Goal: Transaction & Acquisition: Purchase product/service

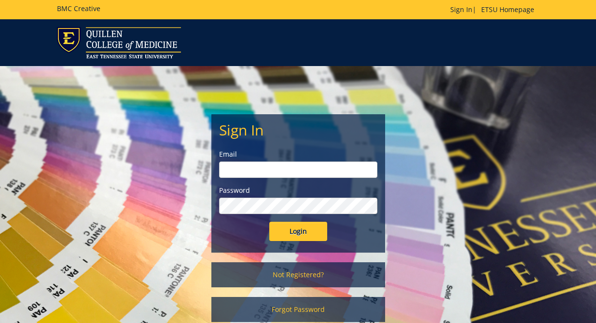
click at [289, 180] on form "Sign In Email Password Login" at bounding box center [298, 181] width 158 height 119
click at [282, 169] on input "email" at bounding box center [298, 170] width 158 height 16
type input "[PERSON_NAME][EMAIL_ADDRESS][DOMAIN_NAME]"
click at [302, 251] on div "Sign In Email heydari@etsu.edu Password Login" at bounding box center [298, 184] width 173 height 138
click at [290, 222] on input "Login" at bounding box center [298, 231] width 58 height 19
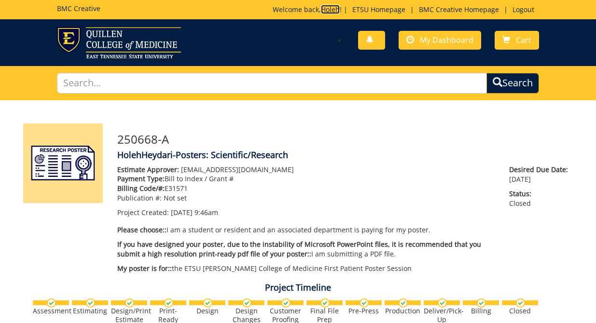
click at [321, 13] on link "Holeh" at bounding box center [330, 9] width 19 height 9
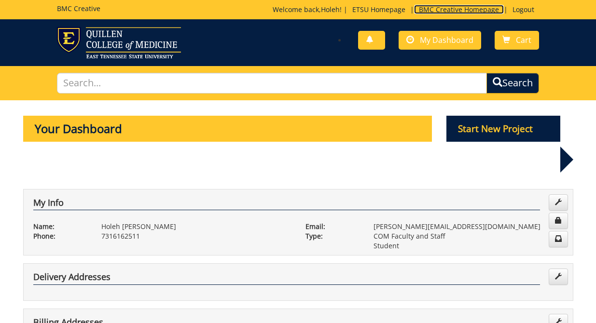
click at [434, 13] on link "BMC Creative Homepage" at bounding box center [459, 9] width 90 height 9
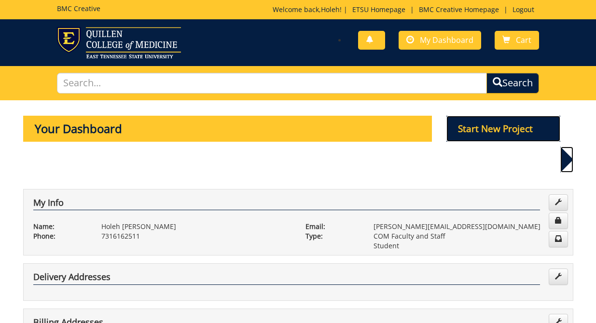
click at [503, 132] on p "Start New Project" at bounding box center [503, 129] width 114 height 26
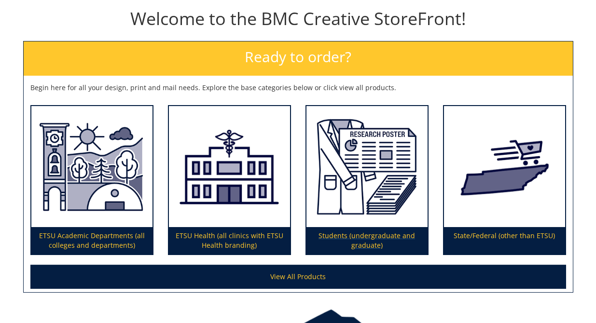
scroll to position [106, 0]
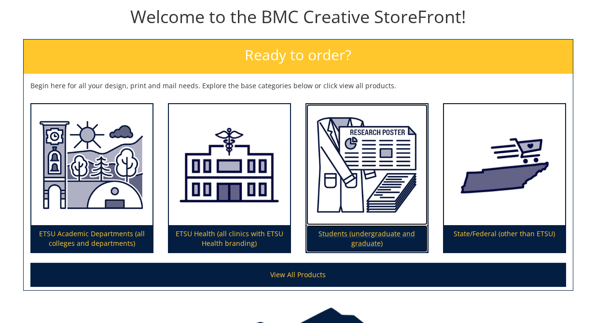
click at [365, 231] on p "Students (undergraduate and graduate)" at bounding box center [366, 238] width 121 height 27
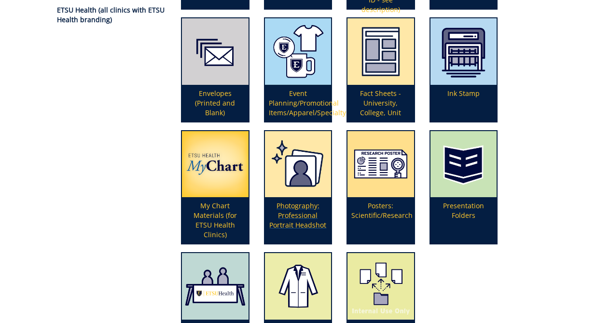
scroll to position [238, 0]
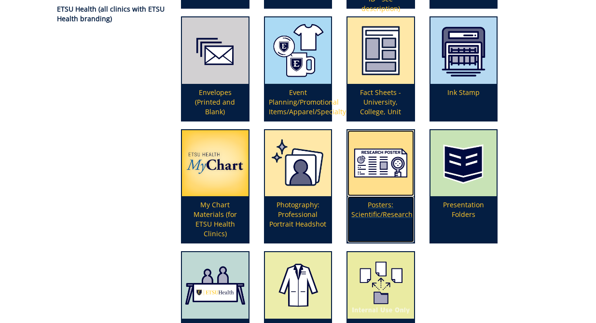
click at [383, 214] on p "Posters: Scientific/Research" at bounding box center [381, 219] width 67 height 46
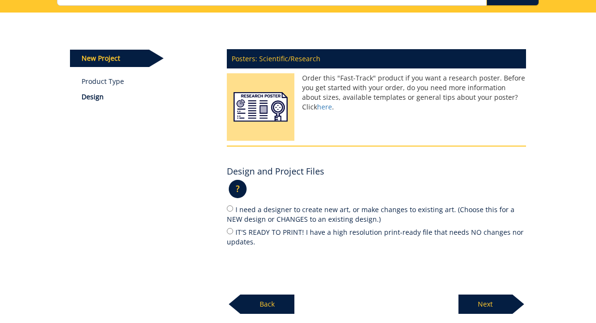
scroll to position [89, 0]
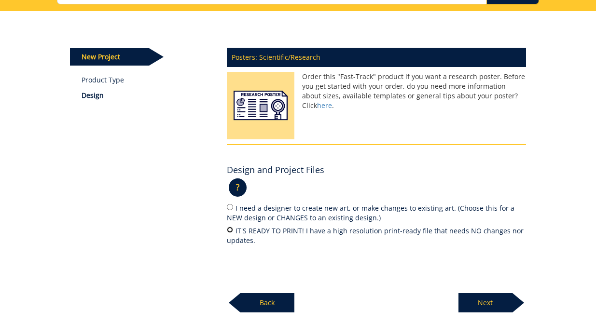
click at [229, 229] on input "IT'S READY TO PRINT! I have a high resolution print-ready file that needs NO ch…" at bounding box center [230, 230] width 6 height 6
radio input "true"
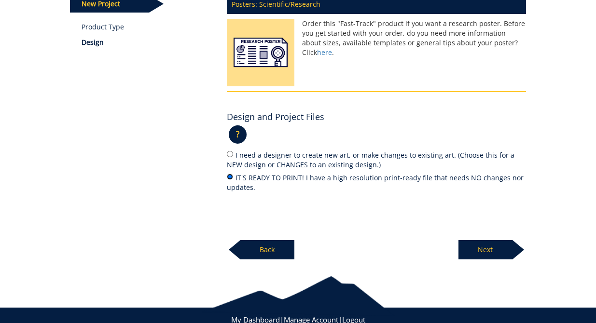
scroll to position [147, 0]
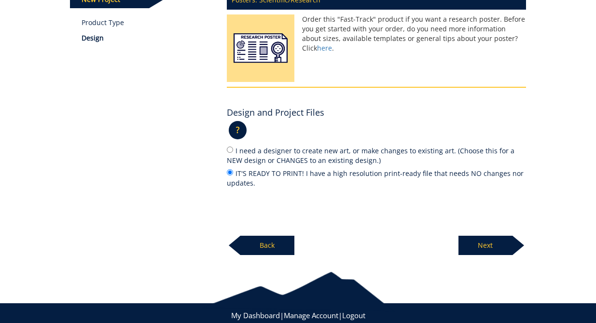
click at [489, 249] on p "Next" at bounding box center [486, 245] width 54 height 19
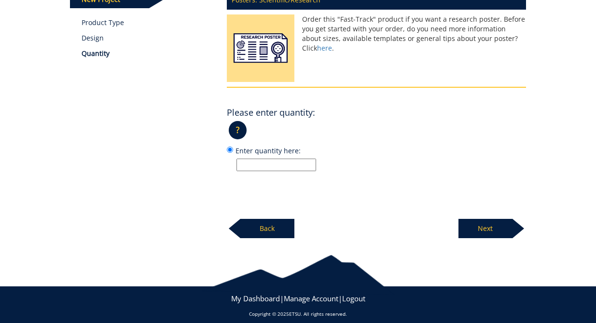
click at [276, 162] on input "Enter quantity here:" at bounding box center [277, 165] width 80 height 13
type input "1"
click at [499, 226] on p "Next" at bounding box center [486, 228] width 54 height 19
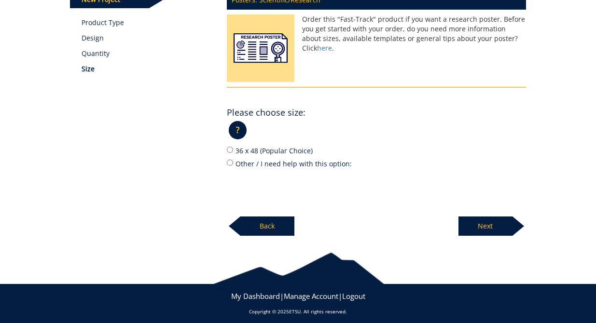
click at [230, 153] on label "36 x 48 (Popular Choice)" at bounding box center [376, 150] width 299 height 11
click at [230, 153] on input "36 x 48 (Popular Choice)" at bounding box center [230, 150] width 6 height 6
radio input "true"
click at [472, 223] on p "Next" at bounding box center [486, 226] width 54 height 19
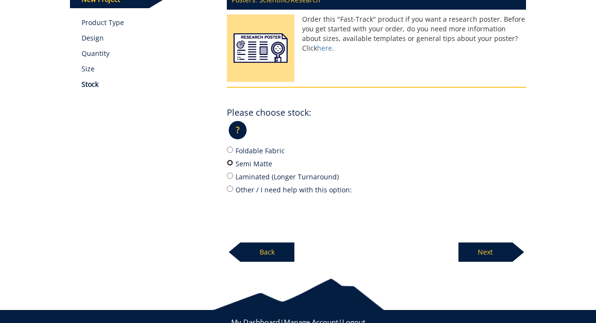
click at [230, 161] on input "Semi Matte" at bounding box center [230, 163] width 6 height 6
radio input "true"
click at [482, 253] on p "Next" at bounding box center [486, 252] width 54 height 19
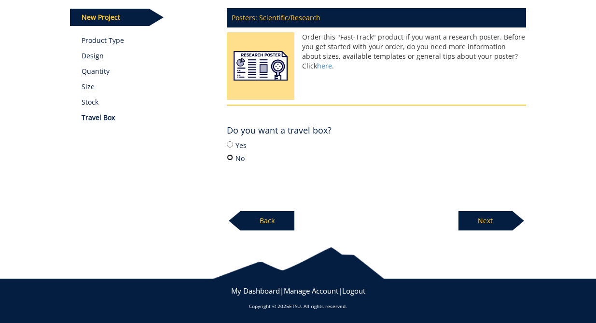
click at [232, 158] on input "No" at bounding box center [230, 157] width 6 height 6
radio input "true"
click at [489, 219] on p "Next" at bounding box center [486, 220] width 54 height 19
click at [483, 218] on p "Next" at bounding box center [486, 220] width 54 height 19
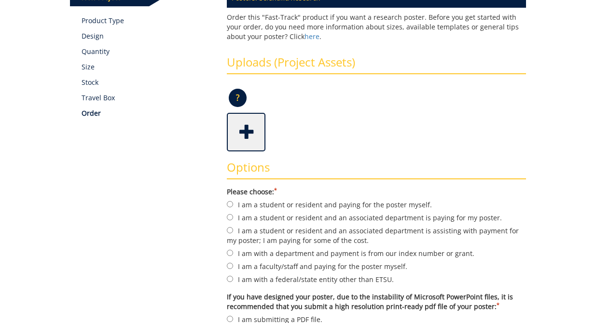
scroll to position [159, 0]
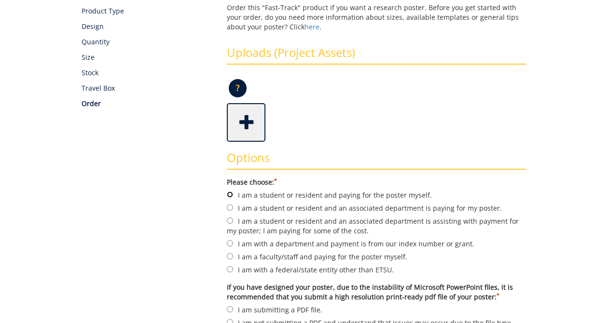
click at [233, 195] on input "I am a student or resident and paying for the poster myself." at bounding box center [230, 195] width 6 height 6
radio input "true"
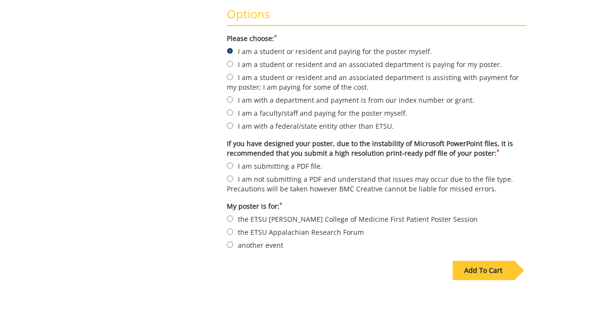
scroll to position [326, 0]
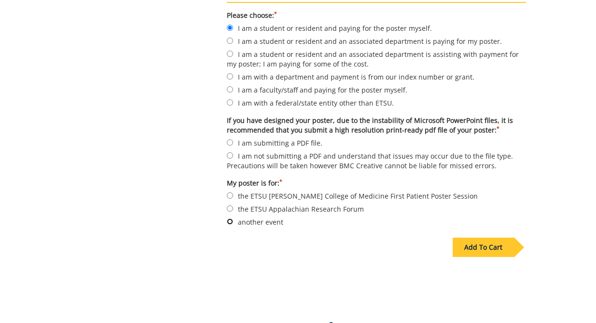
click at [228, 219] on input "another event" at bounding box center [230, 222] width 6 height 6
radio input "true"
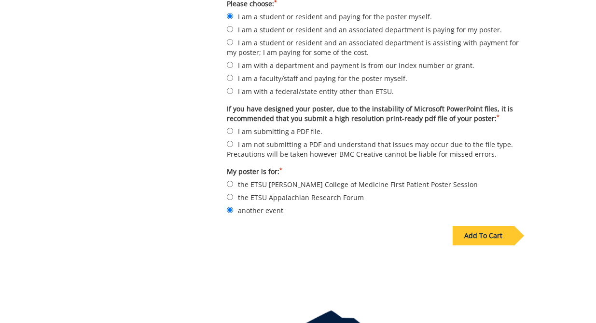
click at [229, 133] on label "I am submitting a PDF file." at bounding box center [376, 131] width 299 height 11
click at [229, 133] on input "I am submitting a PDF file." at bounding box center [230, 131] width 6 height 6
radio input "true"
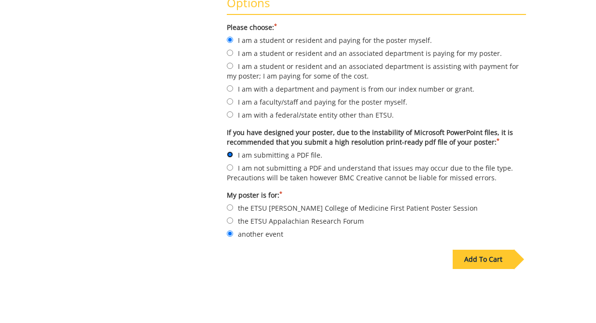
scroll to position [313, 0]
click at [487, 247] on div "Add To Cart" at bounding box center [489, 256] width 73 height 28
click at [483, 256] on div "Add To Cart" at bounding box center [483, 260] width 61 height 19
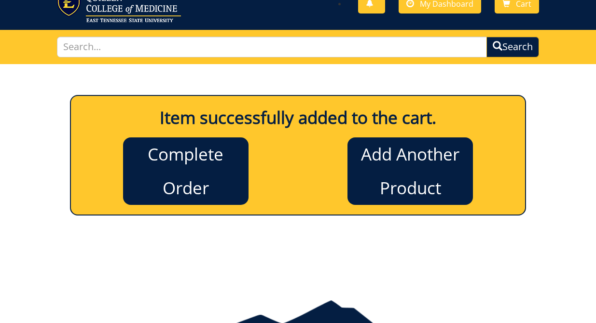
scroll to position [0, 0]
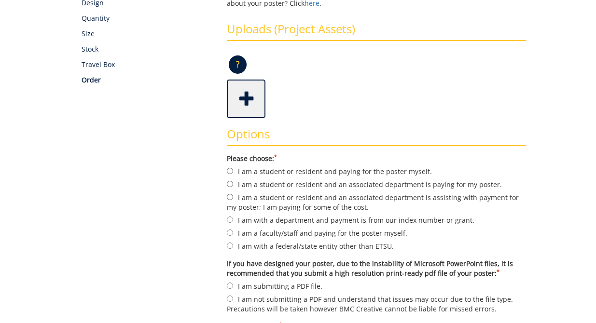
scroll to position [199, 0]
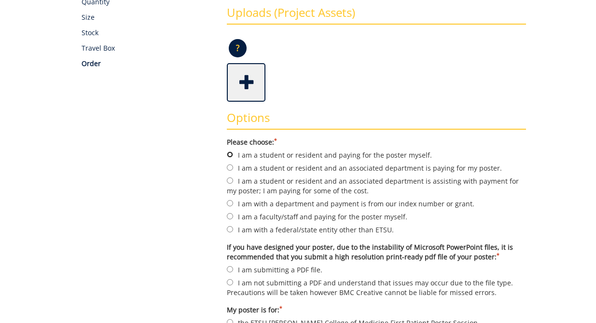
click at [233, 156] on input "I am a student or resident and paying for the poster myself." at bounding box center [230, 155] width 6 height 6
radio input "true"
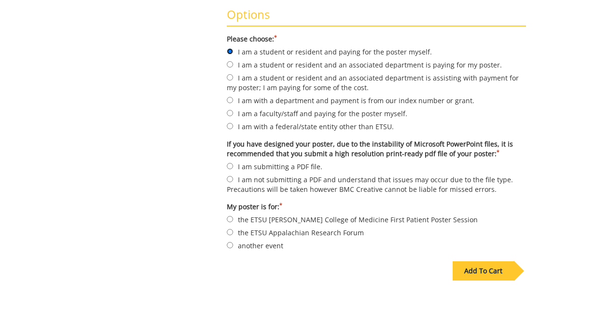
scroll to position [306, 0]
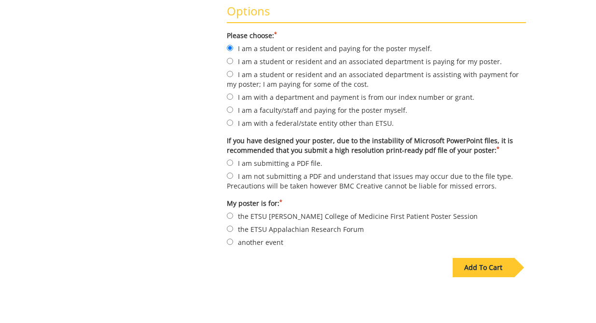
click at [233, 238] on label "another event" at bounding box center [376, 242] width 299 height 11
click at [233, 239] on input "another event" at bounding box center [230, 242] width 6 height 6
radio input "true"
click at [231, 163] on input "I am submitting a PDF file." at bounding box center [230, 163] width 6 height 6
radio input "true"
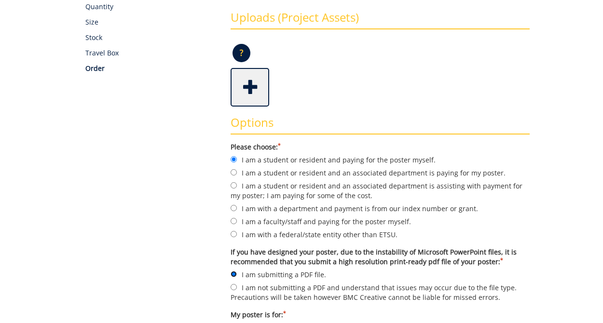
scroll to position [194, 0]
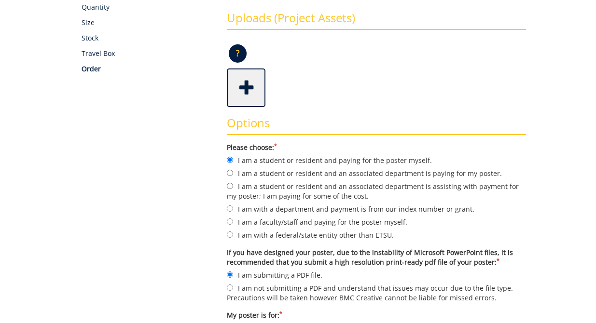
click at [240, 89] on span at bounding box center [247, 87] width 39 height 34
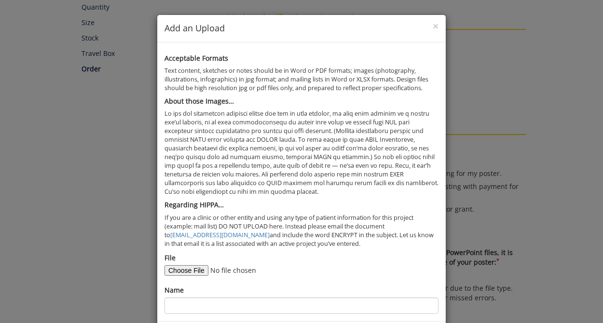
scroll to position [44, 0]
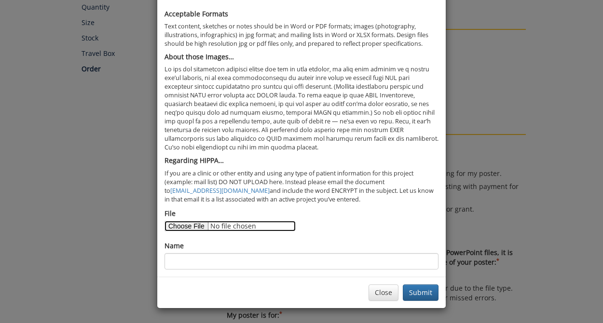
click at [179, 225] on input "File" at bounding box center [230, 226] width 131 height 11
type input "C:\fakepath\ASA and NCSA Poster.pdf"
click at [250, 227] on input "File" at bounding box center [230, 226] width 131 height 11
click at [192, 227] on input "File" at bounding box center [230, 226] width 131 height 11
type input "C:\fakepath\ASA and NCSA Poster.pdf"
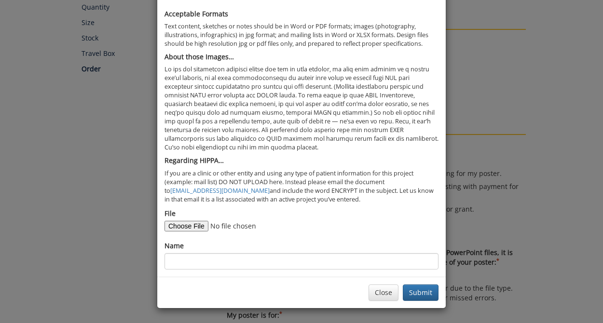
click at [331, 234] on form "File Name" at bounding box center [302, 239] width 274 height 61
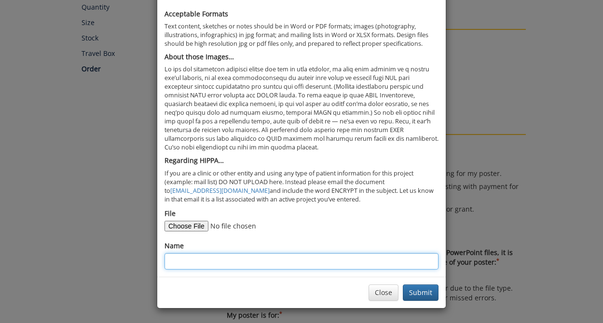
click at [290, 269] on input "Name" at bounding box center [302, 261] width 274 height 16
type input "Holeh Heydari Poster"
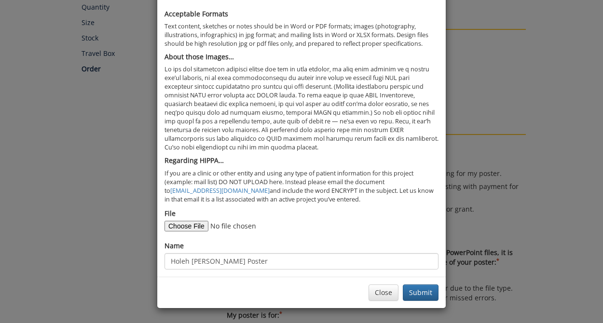
click at [380, 232] on form "File Name Holeh Heydari Poster" at bounding box center [302, 239] width 274 height 61
click at [421, 294] on button "Submit" at bounding box center [421, 293] width 36 height 16
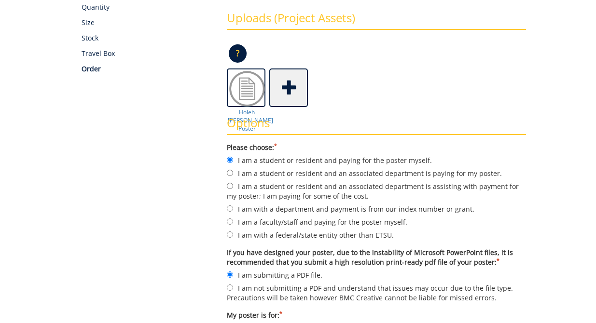
scroll to position [215, 0]
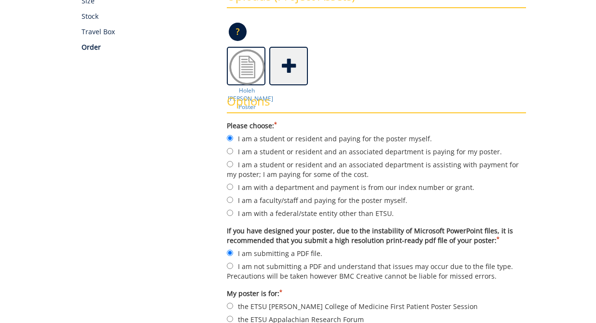
click at [242, 92] on div "Options Please choose: * I am a student or resident and paying for the poster m…" at bounding box center [377, 212] width 314 height 255
click at [248, 92] on div "Options Please choose: * I am a student or resident and paying for the poster m…" at bounding box center [377, 212] width 314 height 255
click at [247, 69] on img at bounding box center [247, 67] width 39 height 39
click at [241, 69] on img at bounding box center [247, 67] width 39 height 39
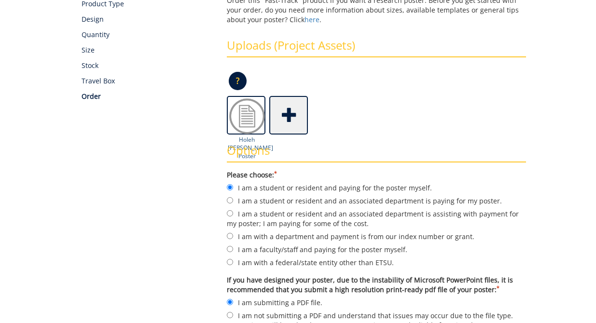
scroll to position [161, 0]
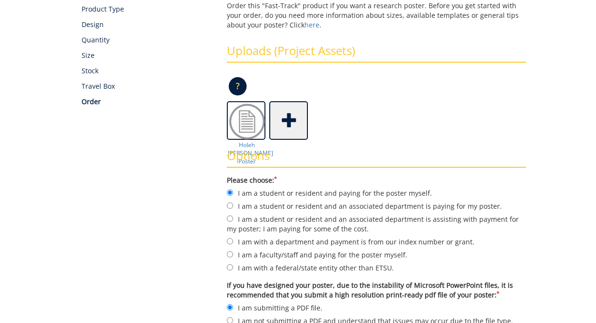
click at [233, 80] on p "?" at bounding box center [238, 86] width 18 height 18
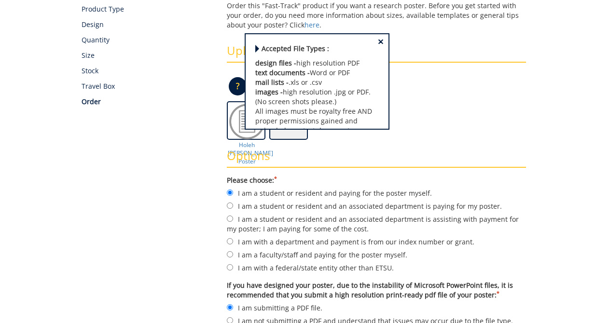
click at [464, 99] on div "? × Accepted File Types : design files - high resolution PDF text documents - W…" at bounding box center [376, 89] width 299 height 23
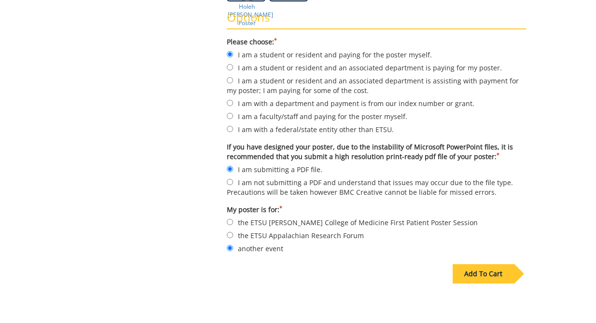
scroll to position [302, 0]
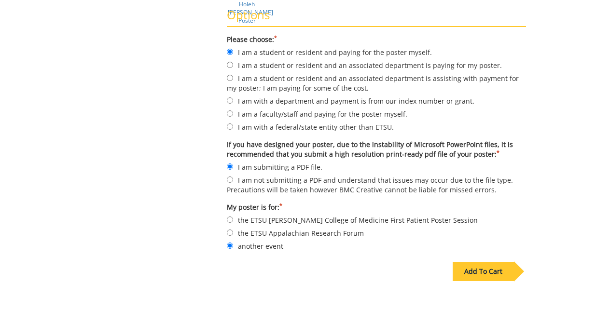
click at [474, 271] on div "Add To Cart" at bounding box center [483, 271] width 61 height 19
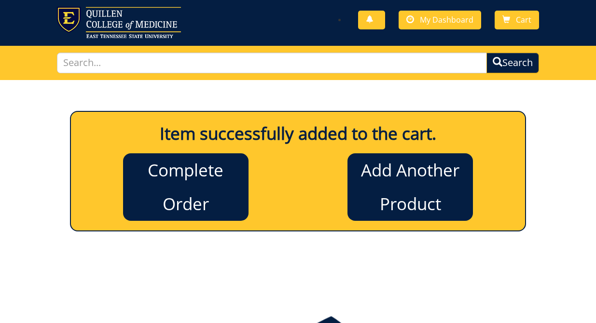
scroll to position [20, 0]
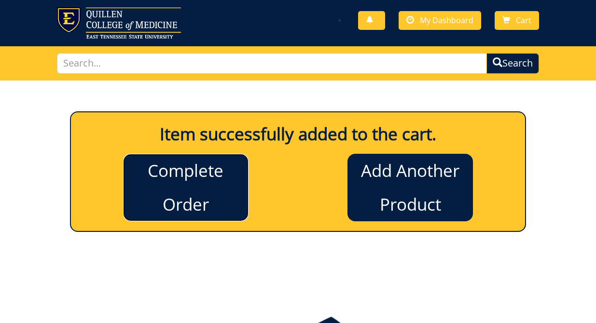
click at [209, 178] on link "Complete Order" at bounding box center [185, 188] width 125 height 68
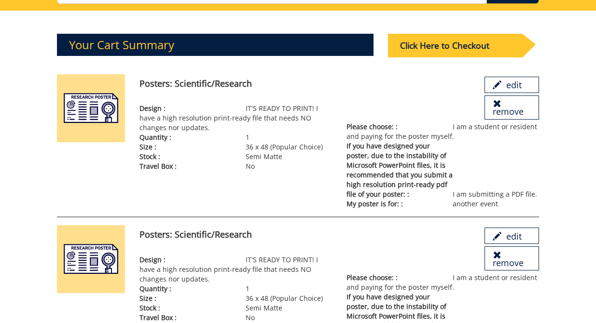
scroll to position [107, 0]
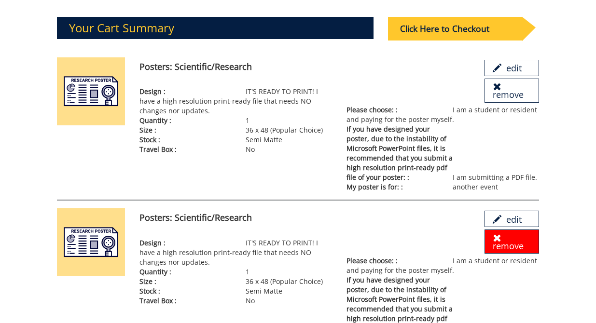
click at [496, 238] on span at bounding box center [497, 238] width 9 height 9
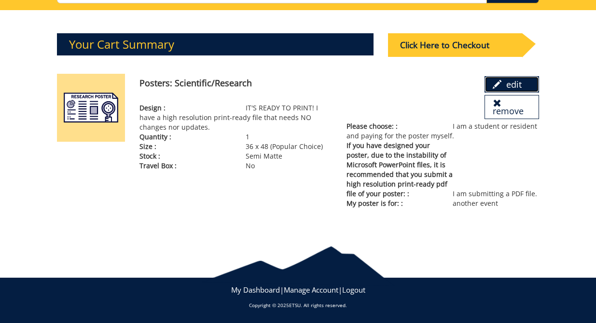
click at [509, 80] on link "edit" at bounding box center [512, 84] width 55 height 16
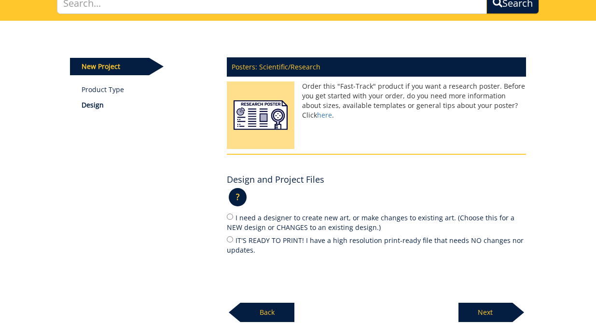
scroll to position [79, 0]
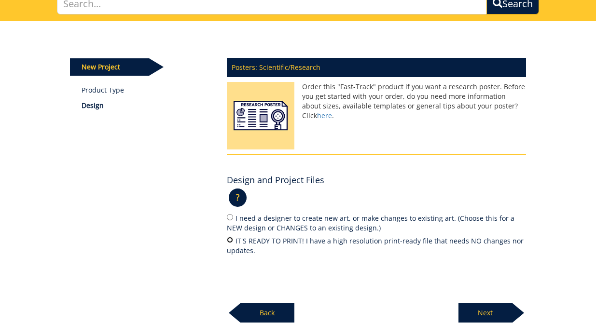
click at [229, 240] on input "IT'S READY TO PRINT! I have a high resolution print-ready file that needs NO ch…" at bounding box center [230, 240] width 6 height 6
radio input "true"
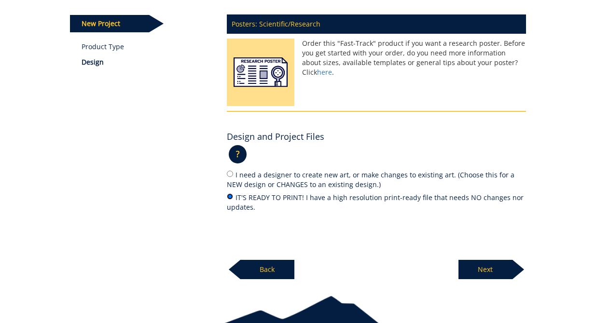
scroll to position [155, 0]
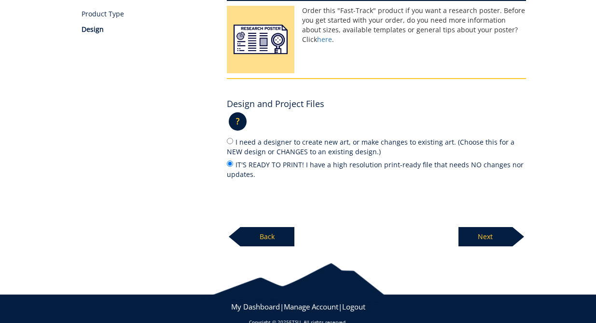
click at [478, 237] on p "Next" at bounding box center [486, 236] width 54 height 19
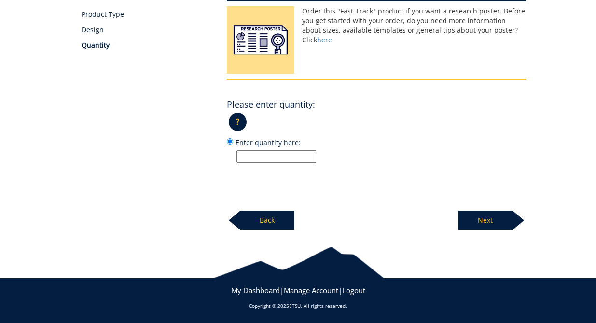
click at [298, 149] on label "Enter quantity here:" at bounding box center [376, 150] width 299 height 26
click at [233, 145] on input "Enter quantity here:" at bounding box center [230, 142] width 6 height 6
click at [298, 152] on input "Enter quantity here:" at bounding box center [277, 157] width 80 height 13
type input "1"
click at [493, 223] on p "Next" at bounding box center [486, 220] width 54 height 19
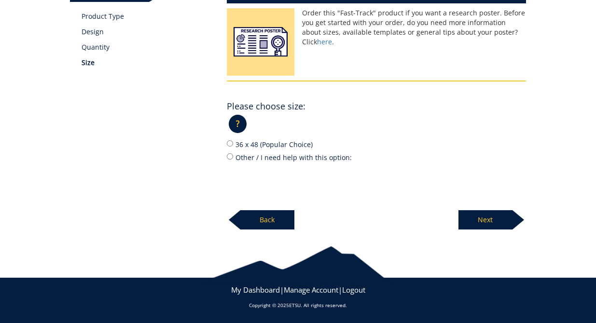
scroll to position [152, 0]
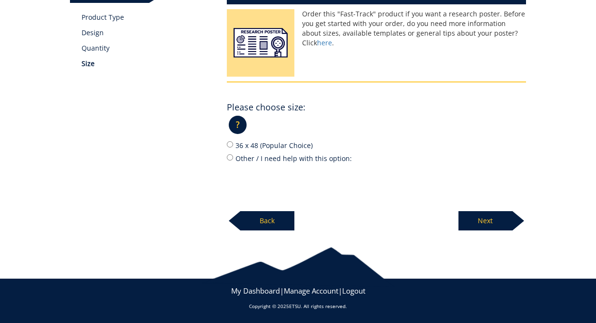
click at [251, 141] on label "36 x 48 (Popular Choice)" at bounding box center [376, 145] width 299 height 11
click at [233, 141] on input "36 x 48 (Popular Choice)" at bounding box center [230, 144] width 6 height 6
radio input "true"
click at [478, 212] on p "Next" at bounding box center [486, 220] width 54 height 19
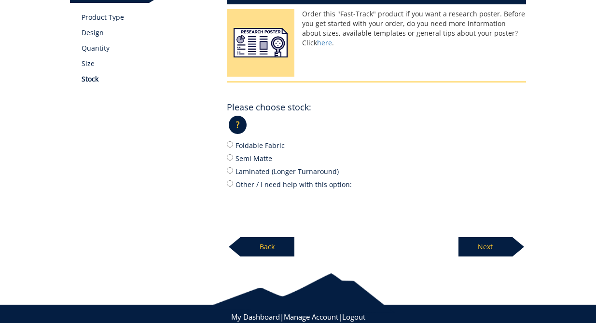
click at [256, 153] on label "Semi Matte" at bounding box center [376, 158] width 299 height 11
click at [233, 154] on input "Semi Matte" at bounding box center [230, 157] width 6 height 6
radio input "true"
click at [475, 246] on p "Next" at bounding box center [486, 246] width 54 height 19
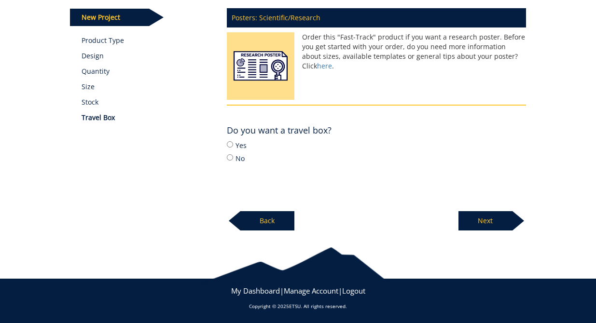
click at [240, 158] on label "No" at bounding box center [376, 158] width 299 height 11
click at [233, 158] on input "No" at bounding box center [230, 157] width 6 height 6
radio input "true"
click at [477, 224] on p "Next" at bounding box center [486, 220] width 54 height 19
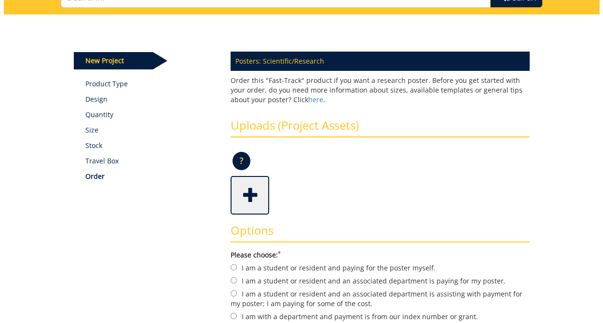
scroll to position [89, 0]
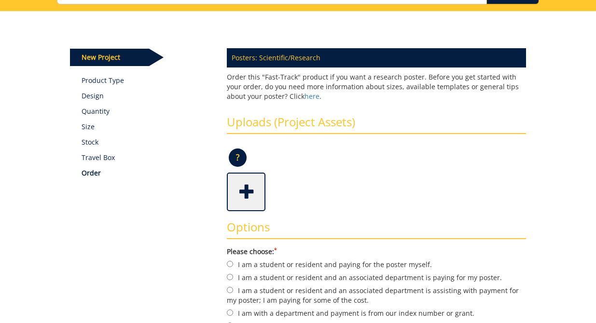
click at [244, 199] on span at bounding box center [247, 191] width 39 height 34
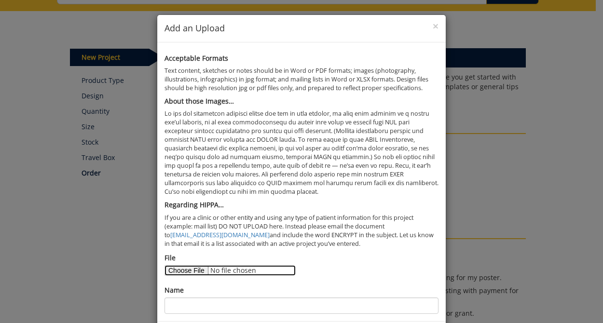
click at [192, 270] on input "File" at bounding box center [230, 270] width 131 height 11
type input "C:\fakepath\ASA and NCSA Poster.pdf"
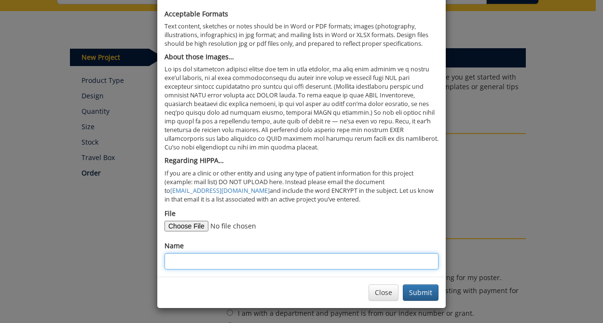
click at [260, 266] on input "Name" at bounding box center [302, 261] width 274 height 16
type input "Holeh Heydari Poster"
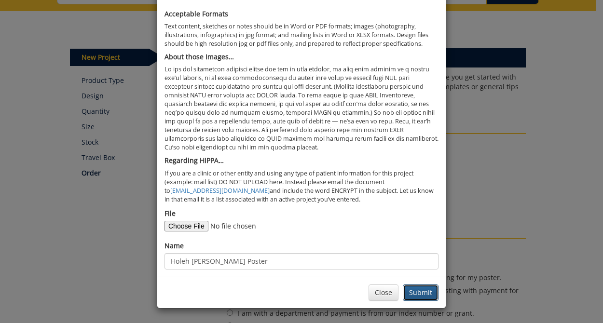
click at [417, 293] on button "Submit" at bounding box center [421, 293] width 36 height 16
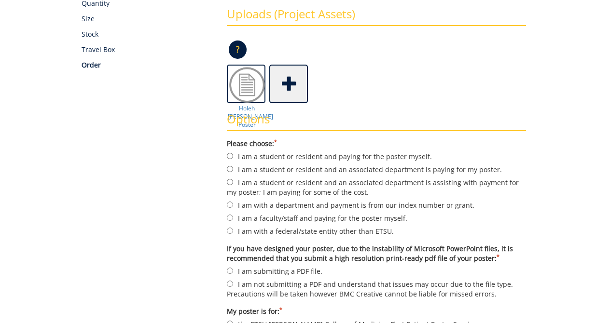
scroll to position [222, 0]
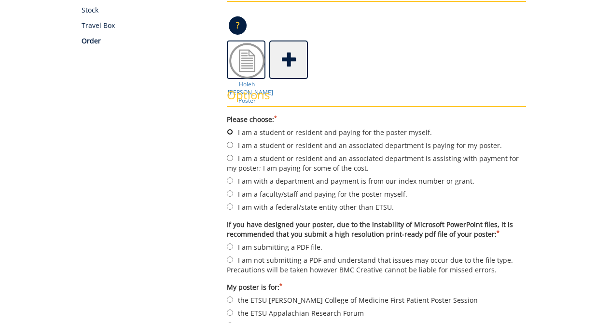
click at [233, 132] on input "I am a student or resident and paying for the poster myself." at bounding box center [230, 132] width 6 height 6
radio input "true"
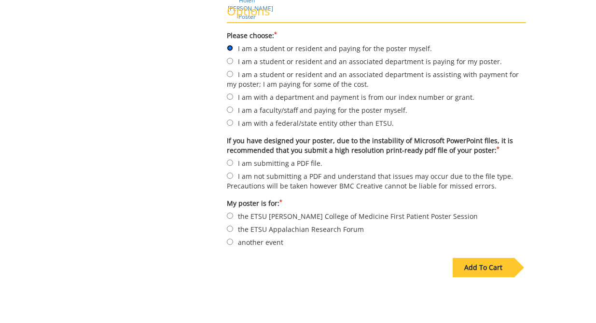
scroll to position [309, 0]
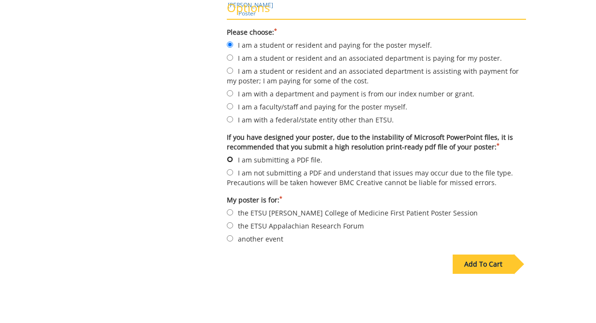
click at [231, 161] on input "I am submitting a PDF file." at bounding box center [230, 159] width 6 height 6
radio input "true"
click at [233, 236] on input "another event" at bounding box center [230, 239] width 6 height 6
radio input "true"
click at [385, 300] on div "Add To Cart" at bounding box center [298, 285] width 471 height 76
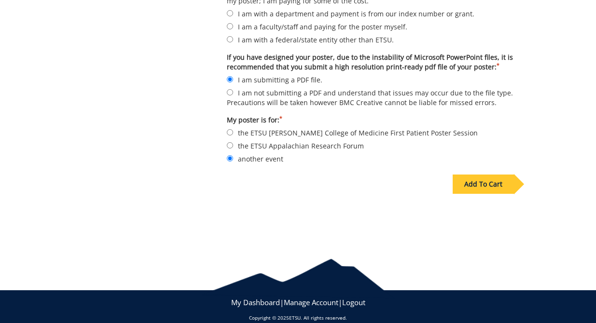
click at [486, 186] on div "Add To Cart" at bounding box center [483, 184] width 61 height 19
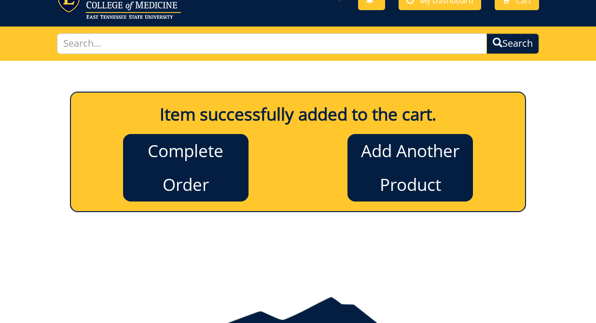
scroll to position [35, 0]
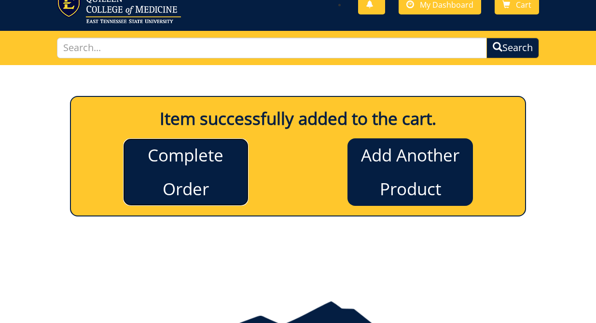
click at [212, 162] on link "Complete Order" at bounding box center [185, 173] width 125 height 68
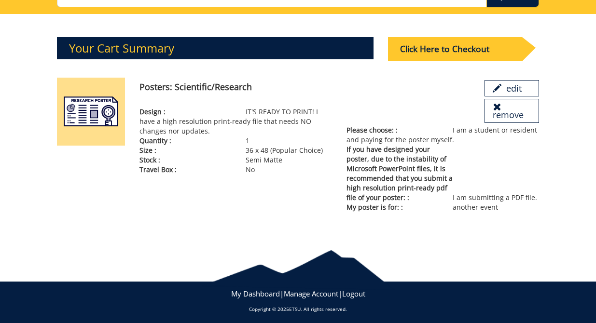
scroll to position [90, 0]
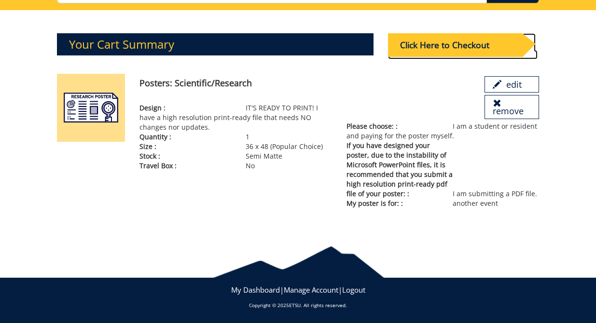
click at [480, 51] on div "Click Here to Checkout" at bounding box center [455, 45] width 134 height 24
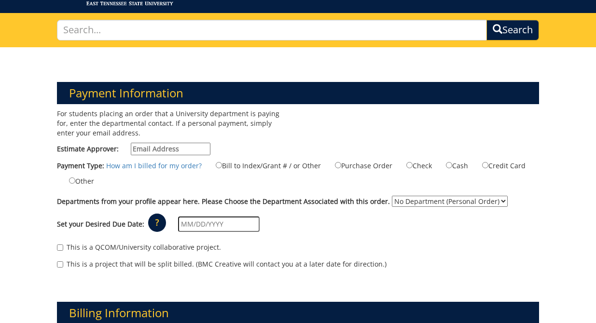
scroll to position [63, 0]
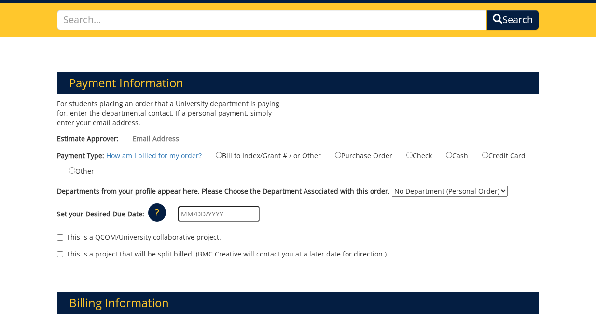
click at [174, 142] on input "Estimate Approver:" at bounding box center [171, 139] width 80 height 13
type input "heydari@etsu.edu"
click at [278, 133] on div "For students placing an order that a University department is paying for, enter…" at bounding box center [174, 124] width 249 height 51
click at [482, 158] on label "Credit Card" at bounding box center [498, 155] width 56 height 11
click at [482, 158] on input "Credit Card" at bounding box center [485, 155] width 6 height 6
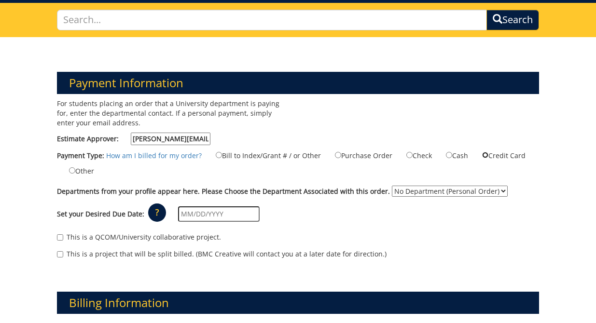
radio input "true"
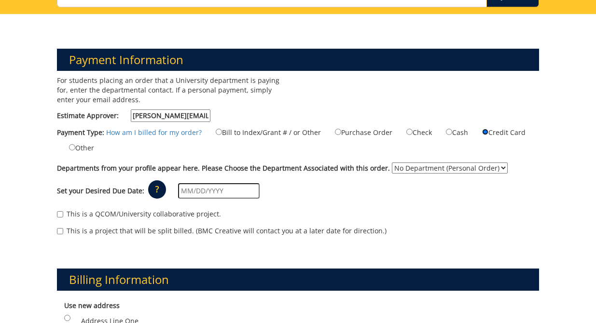
scroll to position [89, 0]
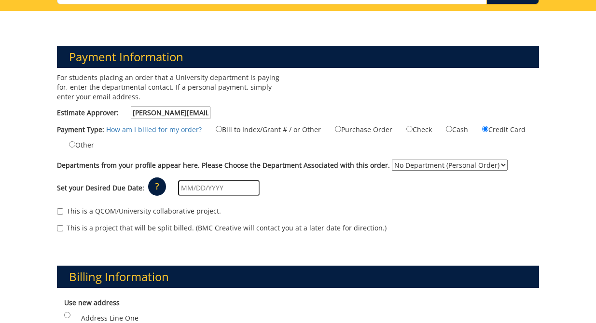
click at [394, 169] on select "No Department (Personal Order)" at bounding box center [450, 165] width 116 height 11
click at [185, 185] on input "text" at bounding box center [219, 188] width 82 height 15
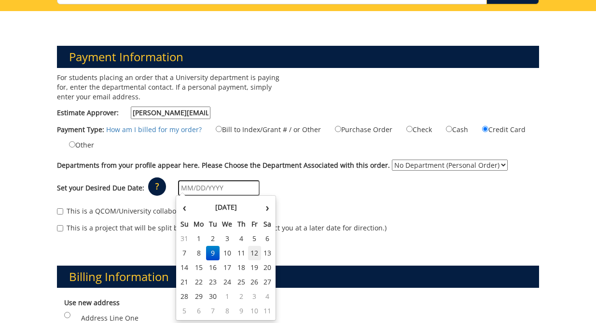
click at [251, 253] on td "12" at bounding box center [254, 253] width 13 height 14
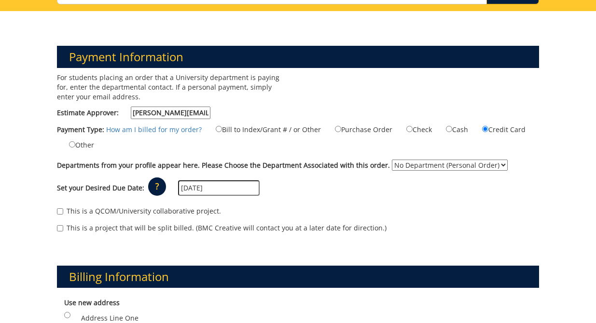
click at [292, 198] on div "Set your Desired Due Date: ? × How long will my project take to finish? : Pleas…" at bounding box center [298, 188] width 497 height 27
click at [206, 186] on input "09/12/2025" at bounding box center [219, 188] width 82 height 15
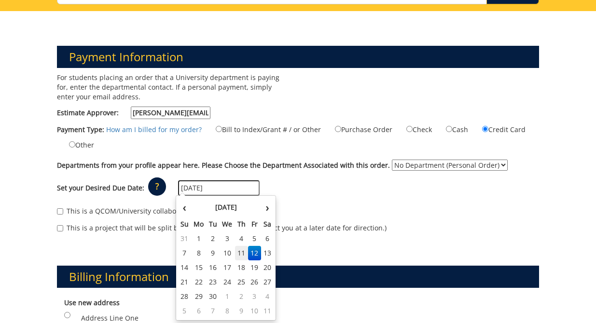
click at [238, 254] on td "11" at bounding box center [242, 253] width 14 height 14
type input "09/11/2025"
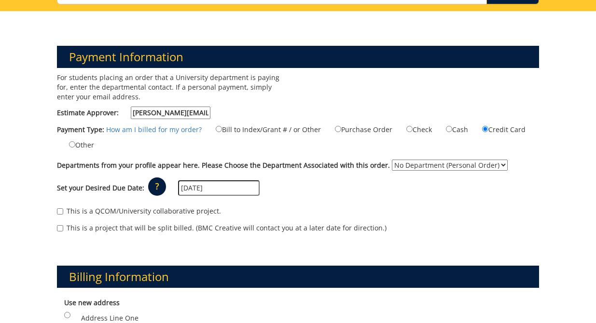
click at [328, 196] on div "Set your Desired Due Date: ? × How long will my project take to finish? : Pleas…" at bounding box center [298, 188] width 497 height 27
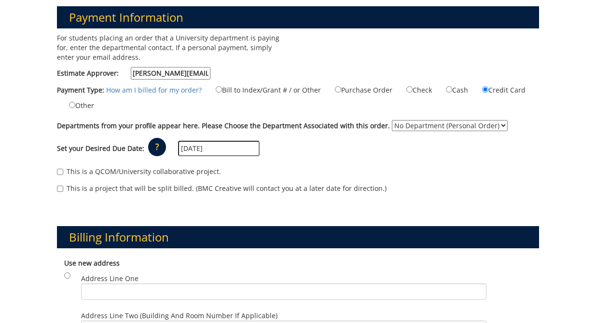
scroll to position [139, 0]
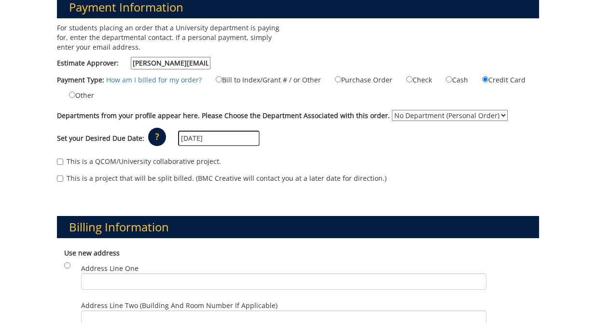
click at [60, 167] on div "This is a QCOM/University collaborative project." at bounding box center [298, 164] width 482 height 14
click at [60, 162] on input "This is a QCOM/University collaborative project." at bounding box center [60, 162] width 6 height 6
checkbox input "true"
click at [83, 198] on div "Billing Information Use new address Address Line One City State TN AL AK AS AZ" at bounding box center [298, 291] width 497 height 197
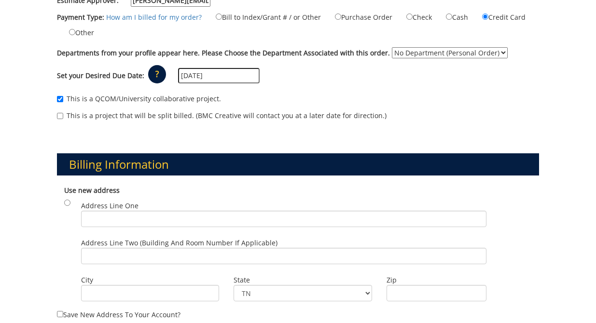
scroll to position [219, 0]
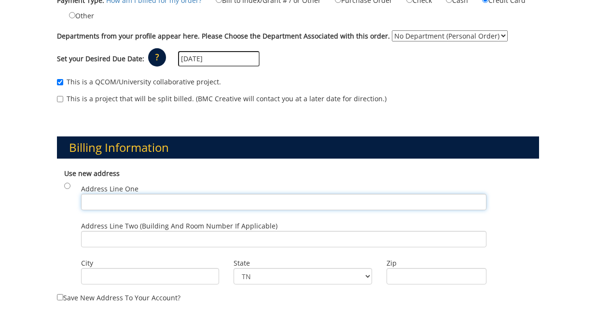
click at [91, 200] on input "Address Line One" at bounding box center [283, 202] width 405 height 16
type input "1120 Skyline Dr. Unit 9"
type input "Johnson City"
type input "37604"
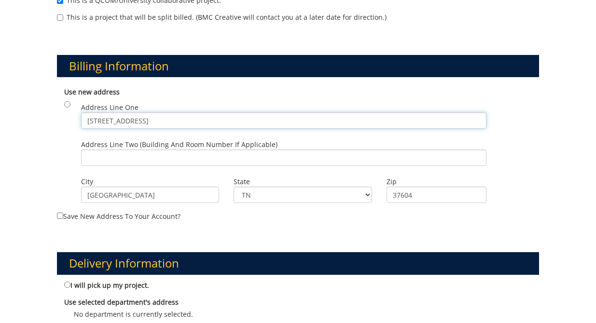
scroll to position [303, 0]
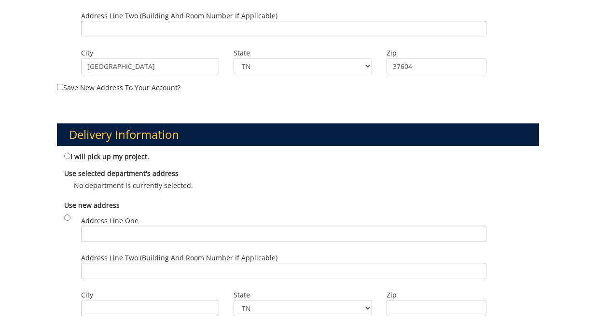
scroll to position [430, 0]
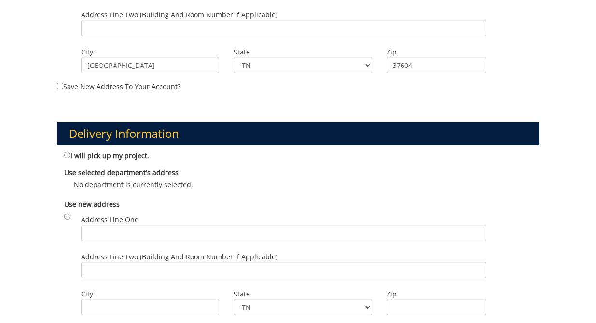
click at [69, 157] on label "I will pick up my project." at bounding box center [106, 155] width 85 height 11
click at [69, 157] on input "I will pick up my project." at bounding box center [67, 155] width 6 height 6
radio input "true"
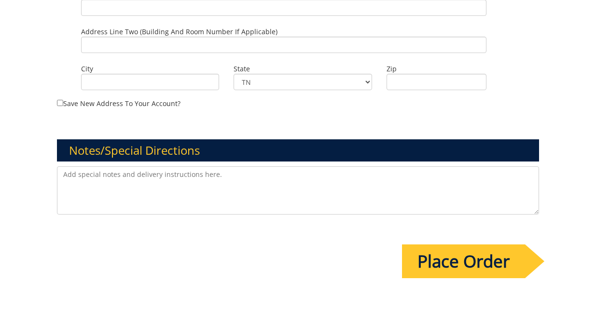
scroll to position [667, 0]
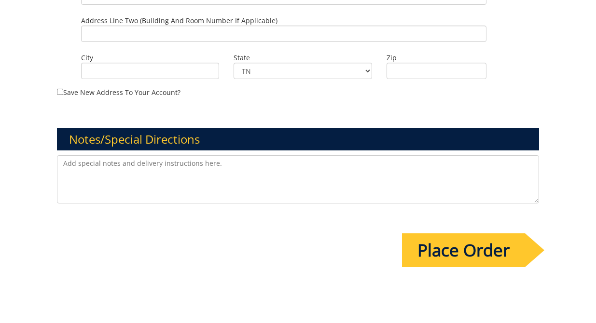
click at [148, 174] on textarea at bounding box center [298, 179] width 482 height 48
click at [229, 182] on textarea at bounding box center [298, 179] width 482 height 48
type textarea "Please give me an estimated cost. Thank you."
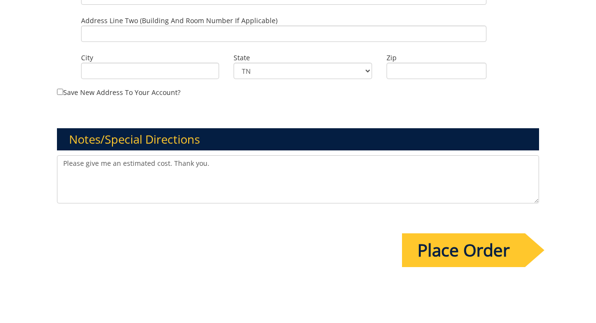
click at [438, 242] on input "Place Order" at bounding box center [463, 251] width 123 height 34
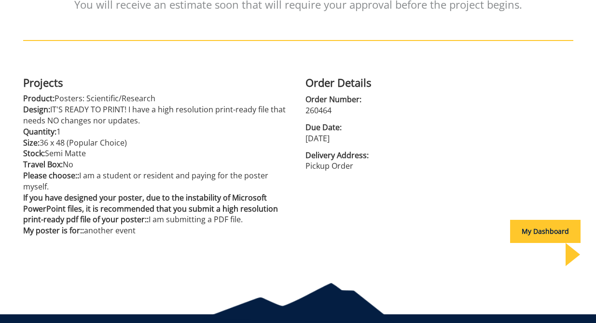
scroll to position [188, 0]
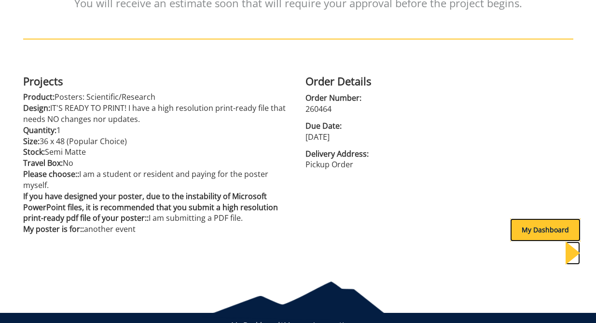
click at [528, 230] on div "My Dashboard" at bounding box center [545, 230] width 70 height 23
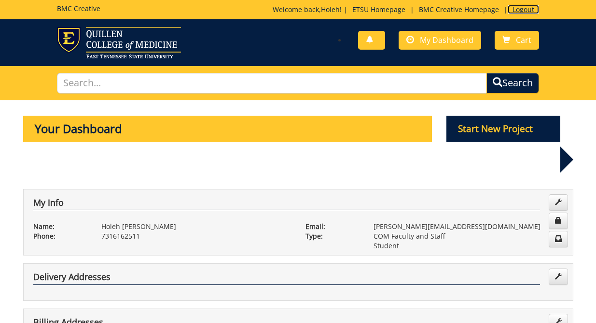
click at [518, 8] on link "Logout" at bounding box center [523, 9] width 31 height 9
